Goal: Navigation & Orientation: Go to known website

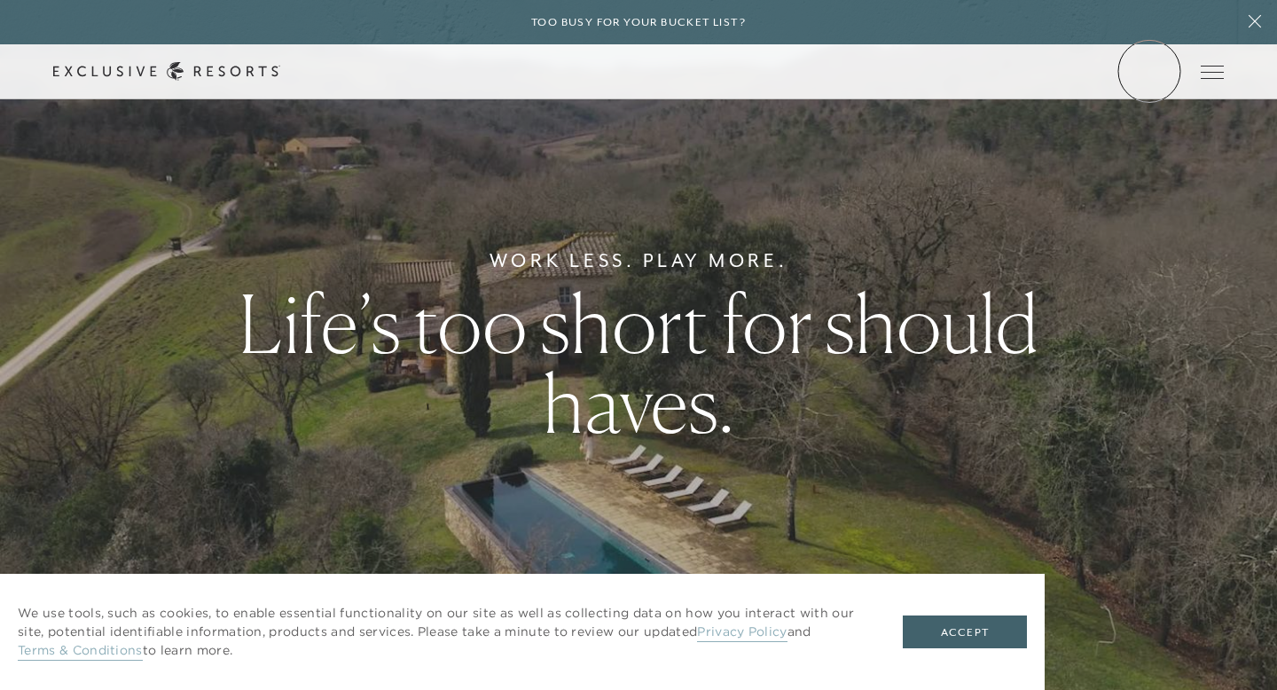
click at [0, 0] on link "Member Login" at bounding box center [0, 0] width 0 height 0
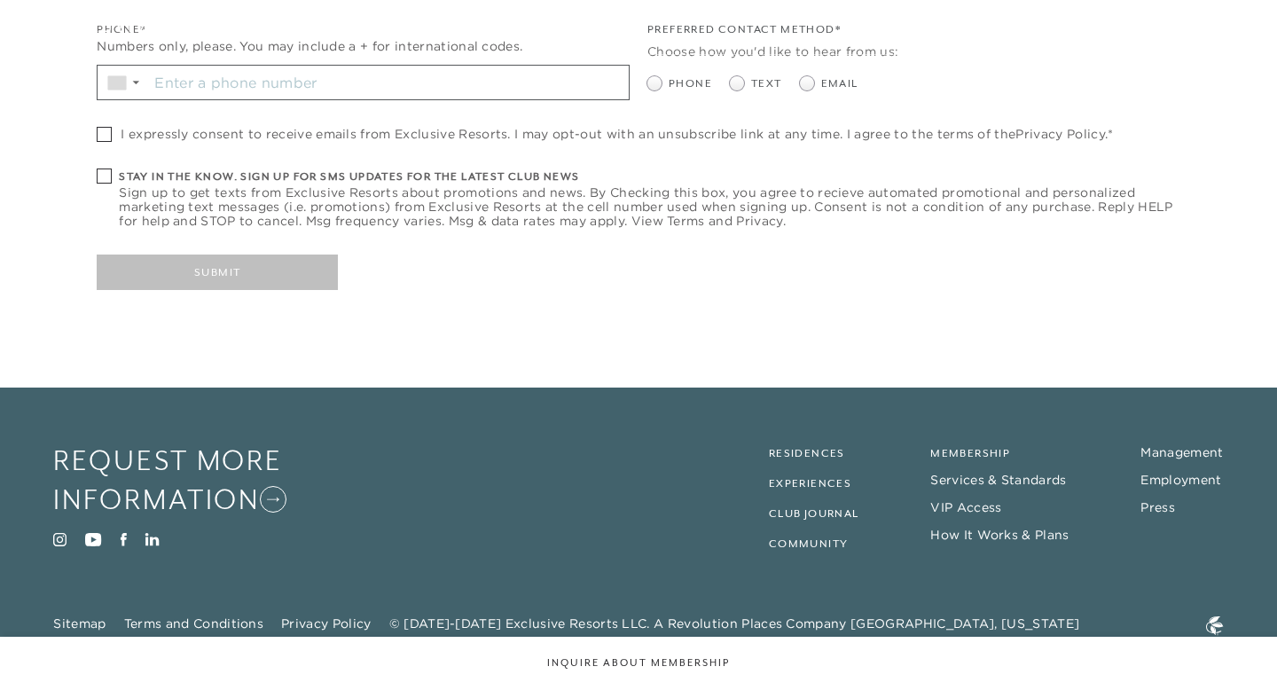
checkbox input "false"
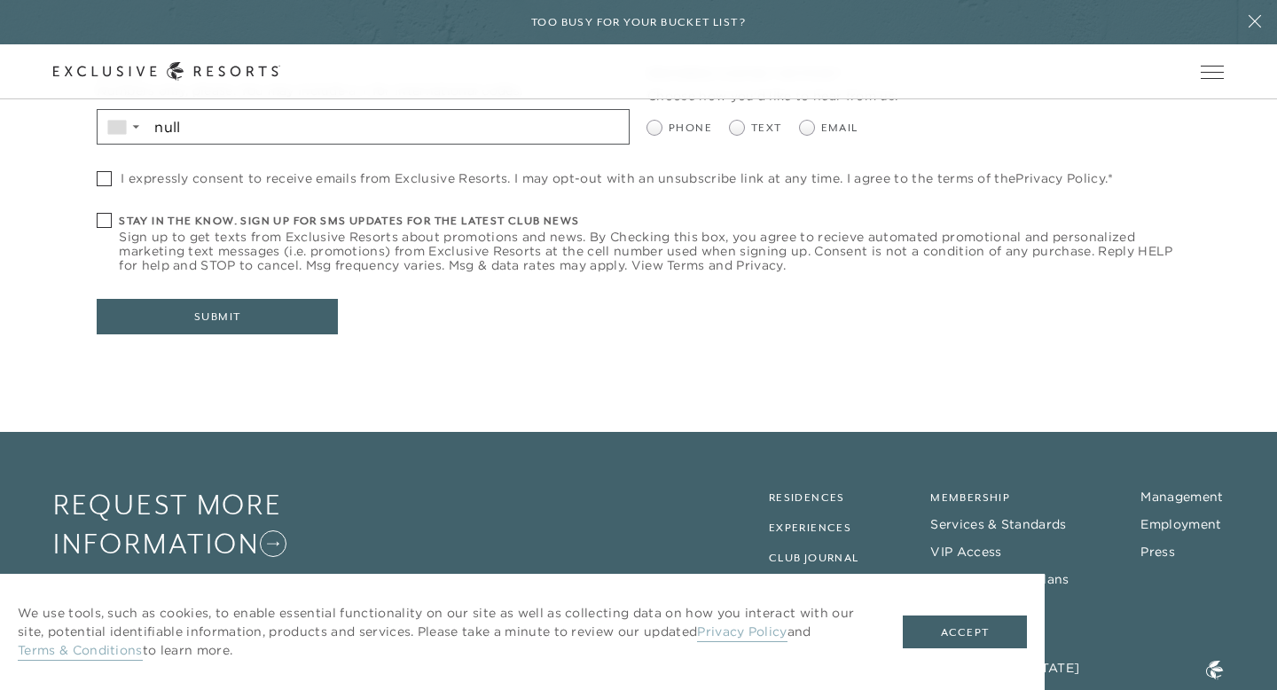
scroll to position [707, 0]
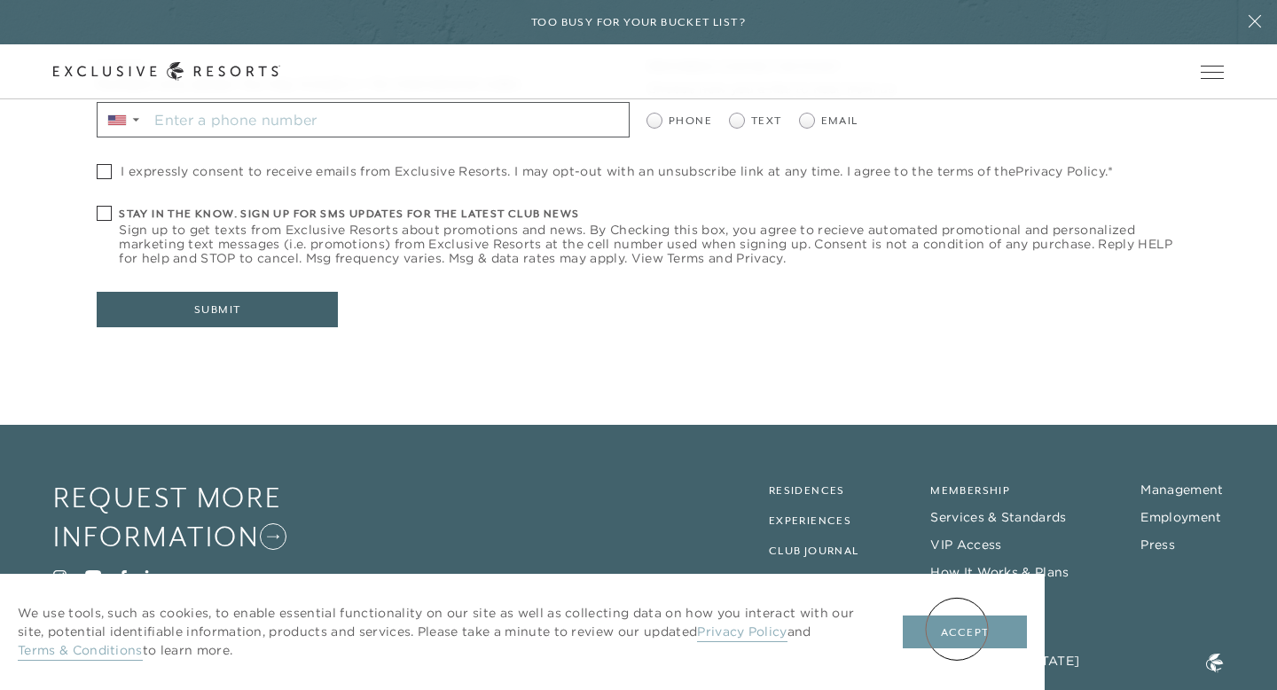
click at [957, 629] on button "Accept" at bounding box center [965, 632] width 124 height 34
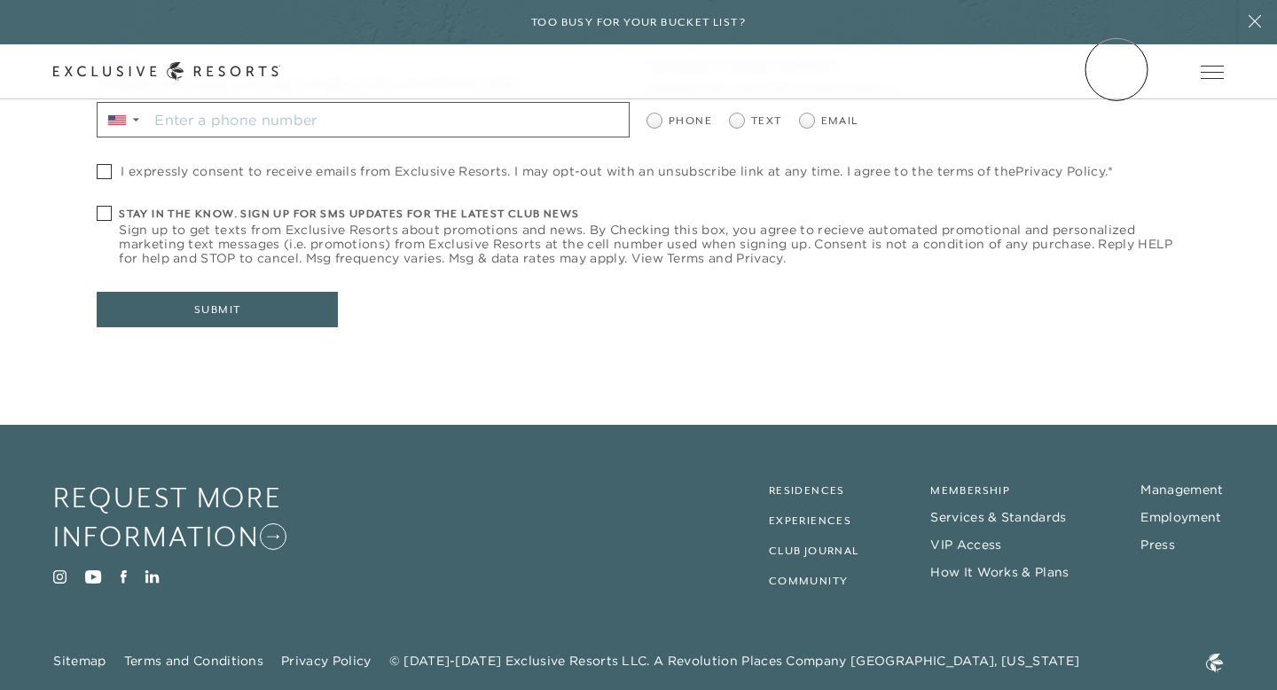
click at [0, 0] on link "Member Login" at bounding box center [0, 0] width 0 height 0
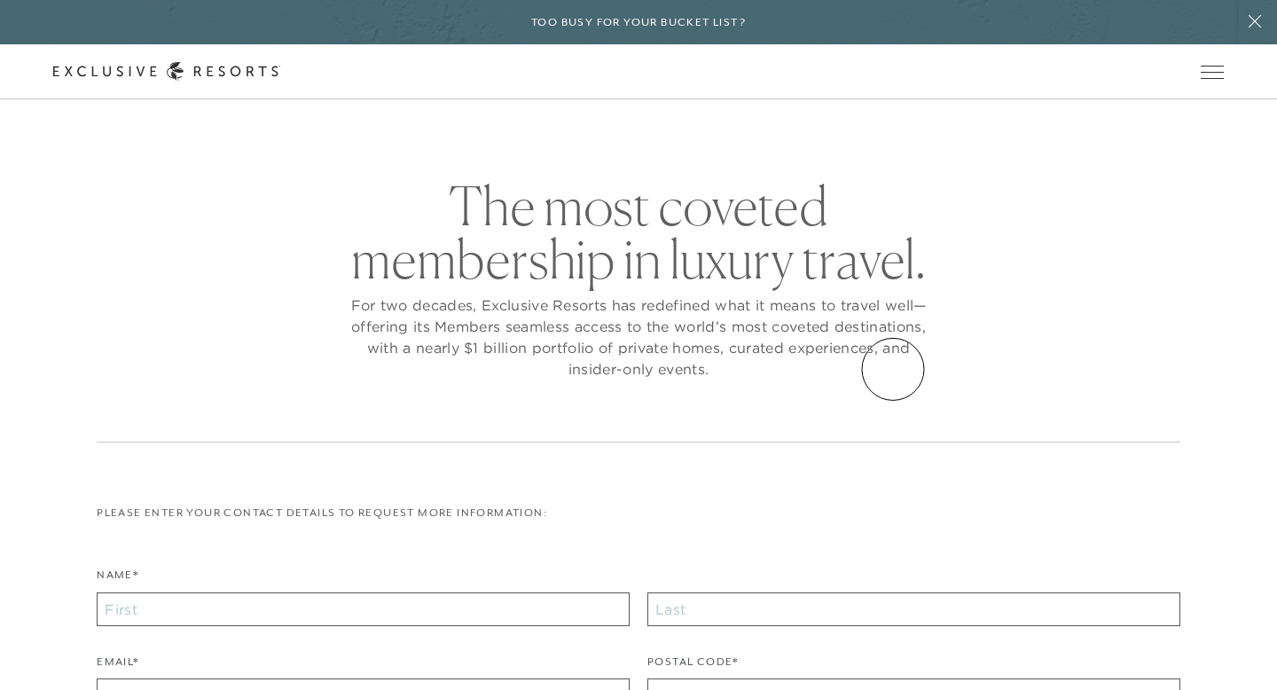
scroll to position [0, 0]
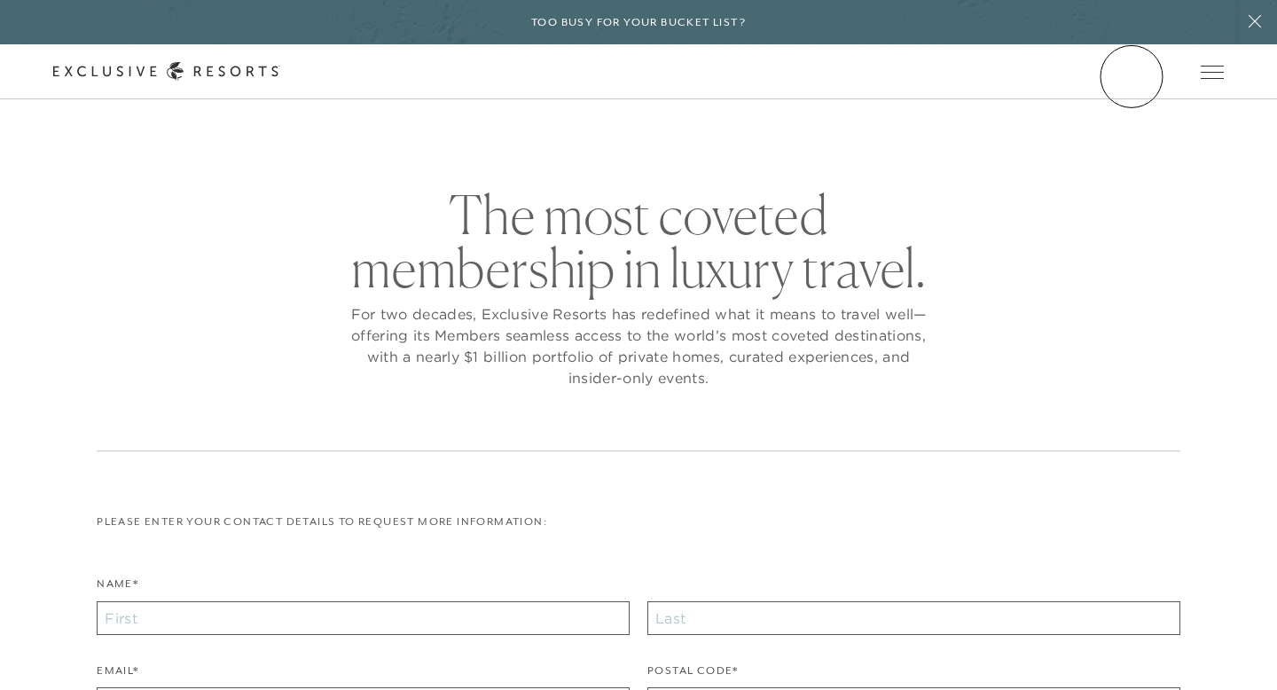
click at [0, 0] on link "Member Login" at bounding box center [0, 0] width 0 height 0
click at [1133, 81] on div "Schedule a Meeting Get Started Visit home page Member Login Schedule a Meeting …" at bounding box center [638, 71] width 1277 height 55
click at [0, 0] on link "Member Login" at bounding box center [0, 0] width 0 height 0
